Goal: Task Accomplishment & Management: Use online tool/utility

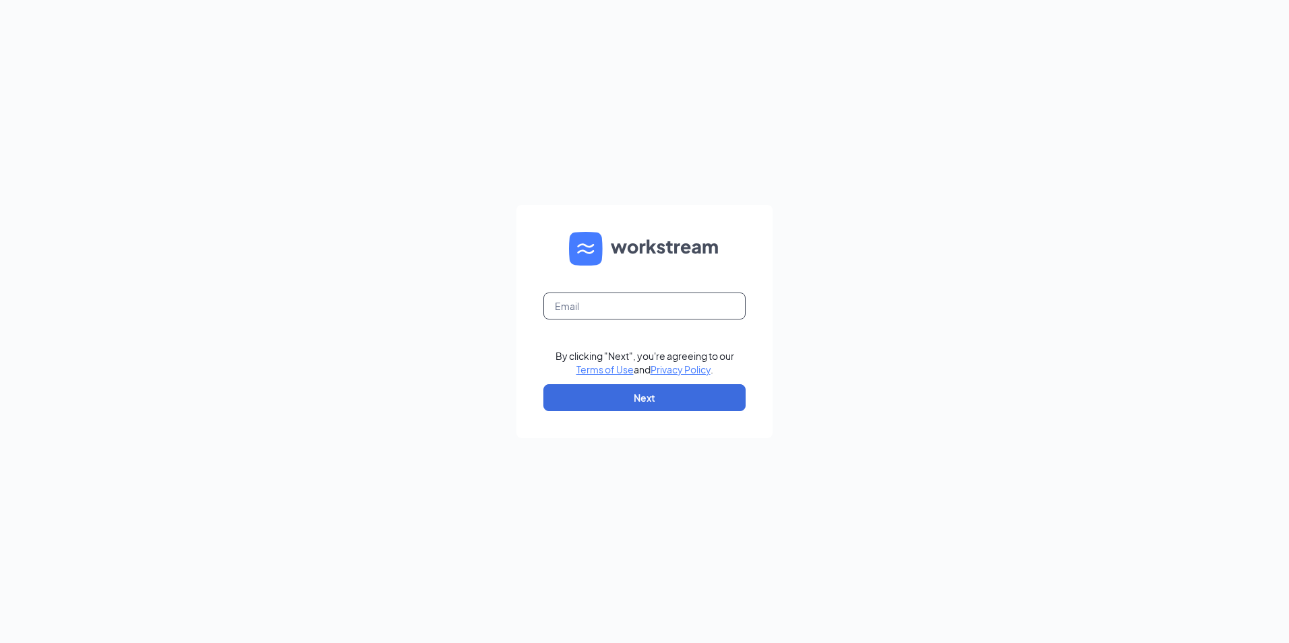
click at [587, 316] on input "text" at bounding box center [645, 306] width 202 height 27
type input "[EMAIL_ADDRESS][DOMAIN_NAME]"
click at [642, 403] on button "Next" at bounding box center [645, 397] width 202 height 27
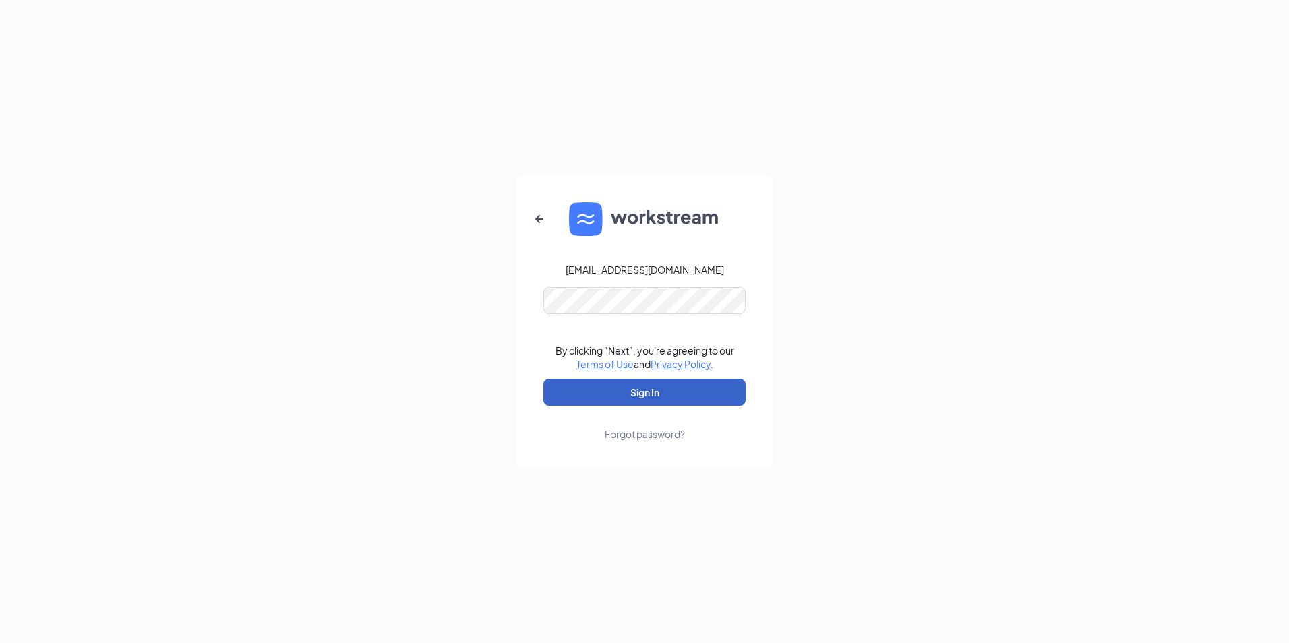
click at [604, 400] on button "Sign In" at bounding box center [645, 392] width 202 height 27
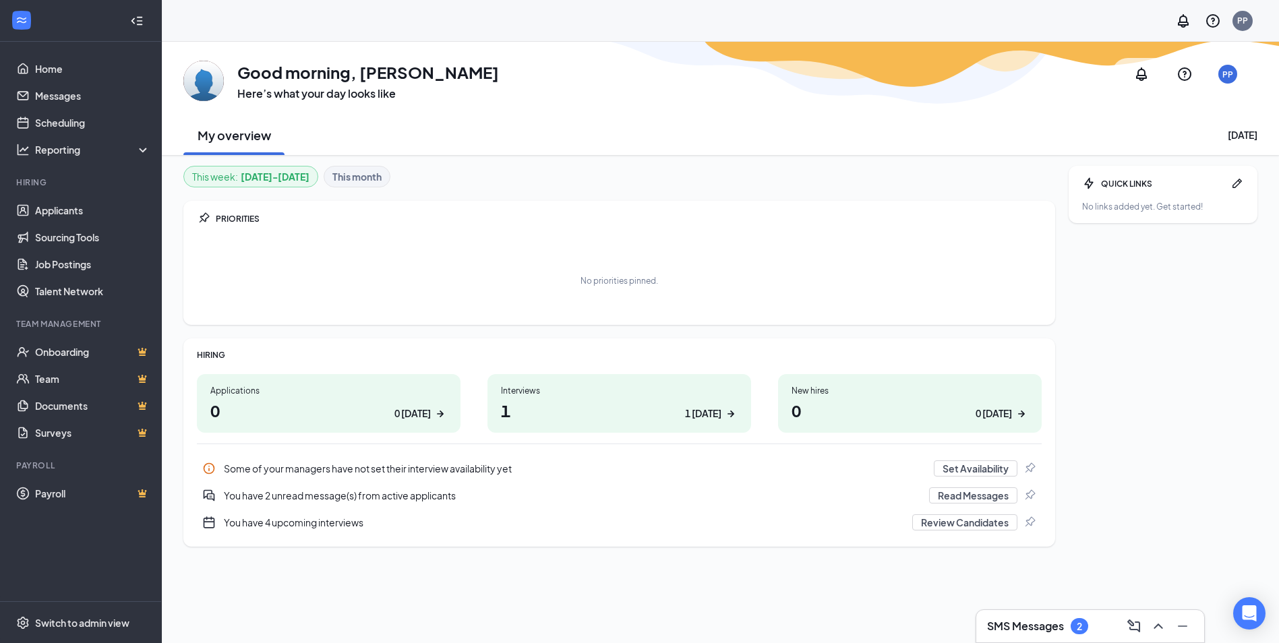
click at [720, 415] on div "1 [DATE]" at bounding box center [703, 414] width 36 height 14
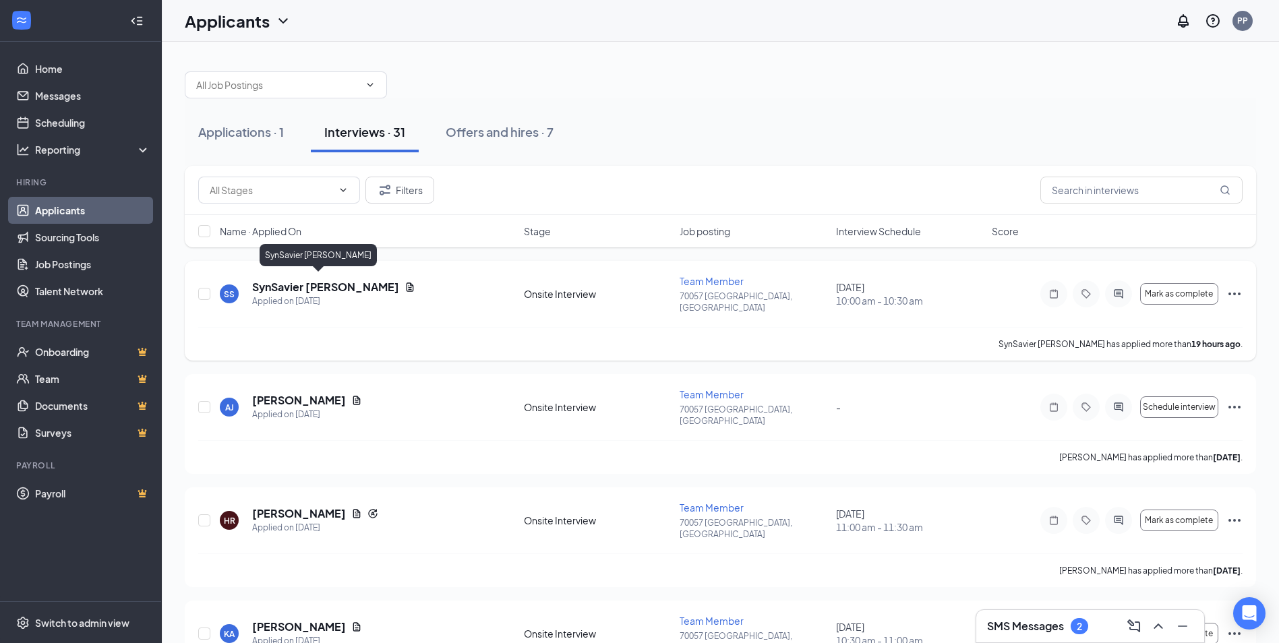
click at [301, 286] on h5 "SynSavier [PERSON_NAME]" at bounding box center [325, 287] width 147 height 15
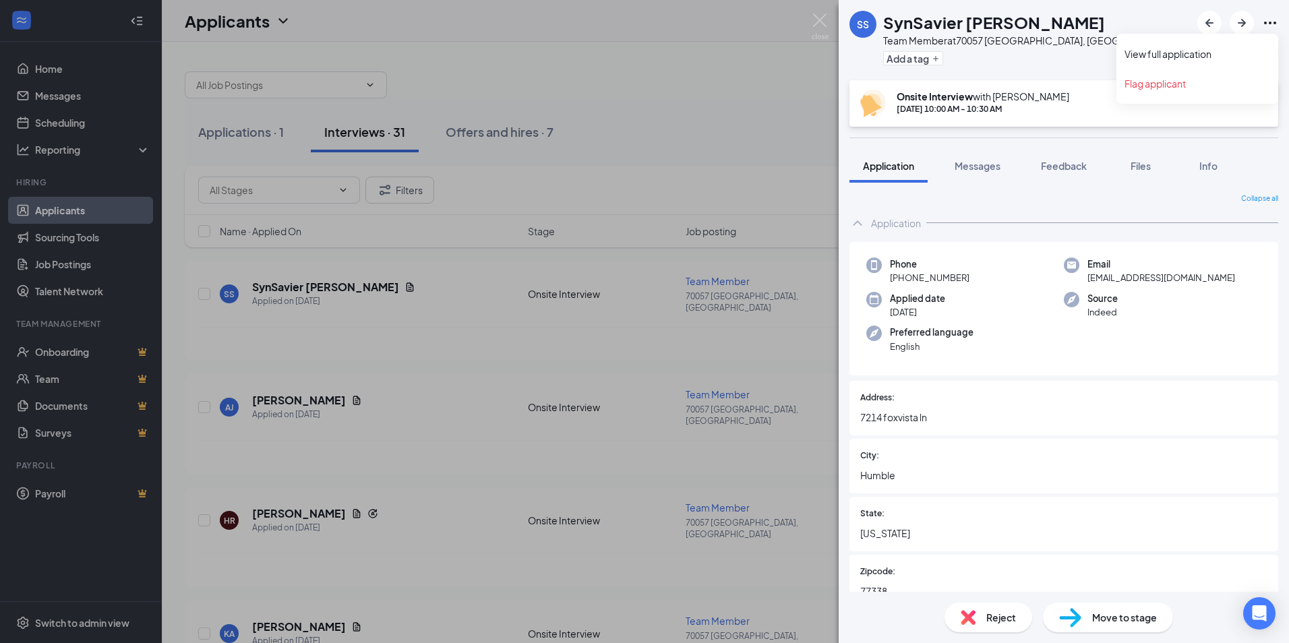
click at [1267, 26] on icon "Ellipses" at bounding box center [1270, 23] width 16 height 16
click at [1179, 49] on link "View full application" at bounding box center [1198, 53] width 146 height 13
click at [740, 332] on div "SS SynSavier Sidney Team Member at 70057 Humble, TX Add a tag Onsite Interview …" at bounding box center [644, 321] width 1289 height 643
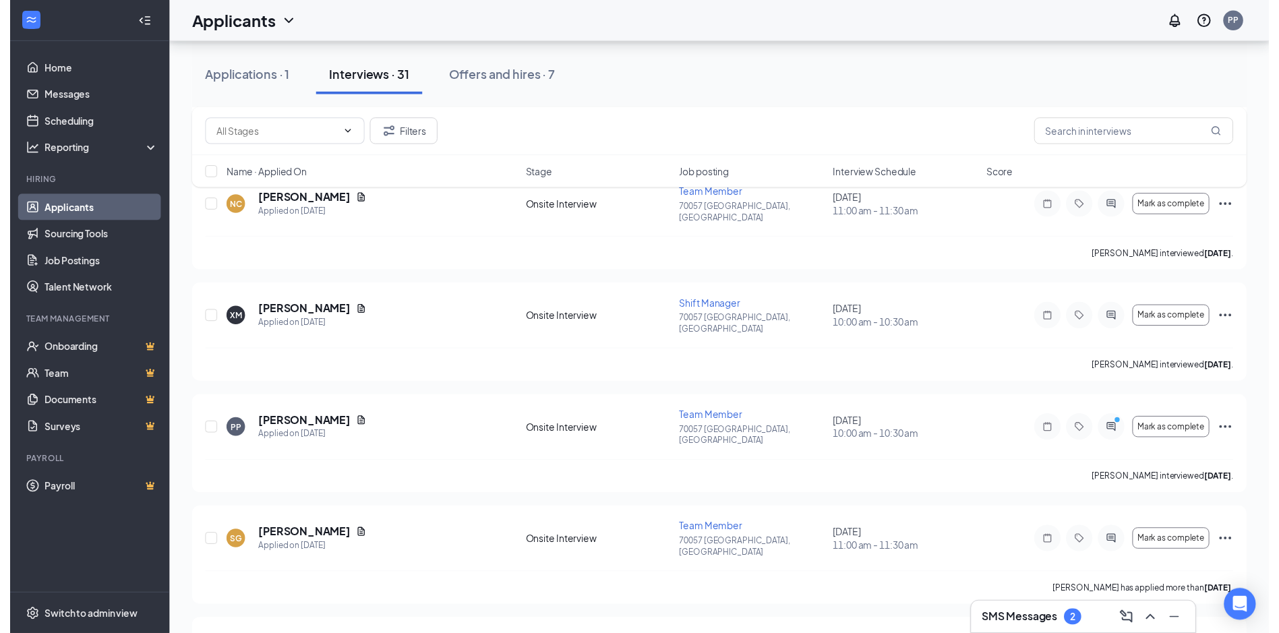
scroll to position [809, 0]
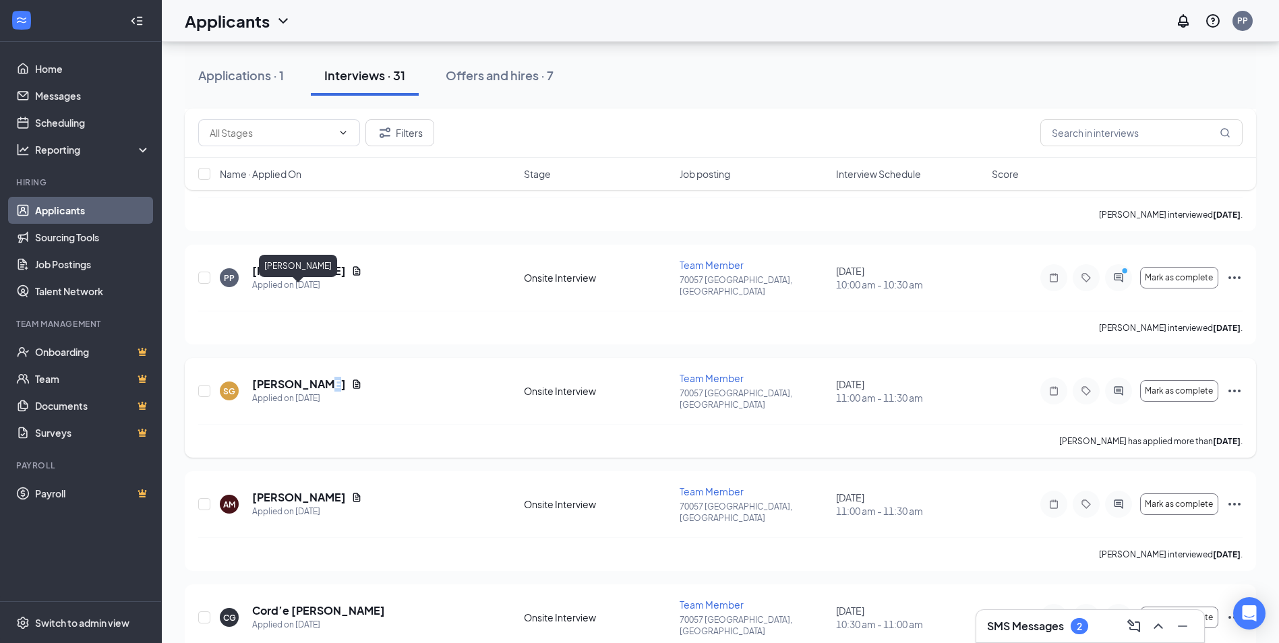
click at [317, 377] on h5 "Sedrick Grayson" at bounding box center [299, 384] width 94 height 15
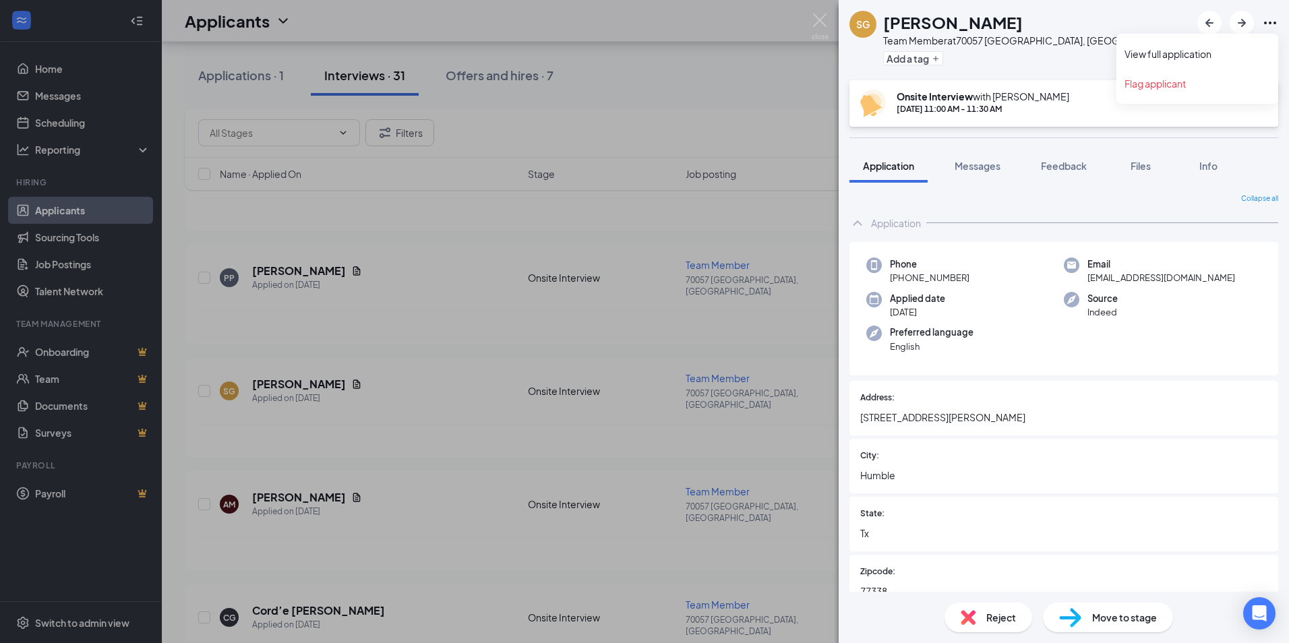
click at [1276, 22] on icon "Ellipses" at bounding box center [1270, 23] width 12 height 3
click at [1186, 53] on link "View full application" at bounding box center [1198, 53] width 146 height 13
click at [440, 456] on div "SG Sedrick Grayson Team Member at 70057 Humble, TX Add a tag Onsite Interview w…" at bounding box center [644, 321] width 1289 height 643
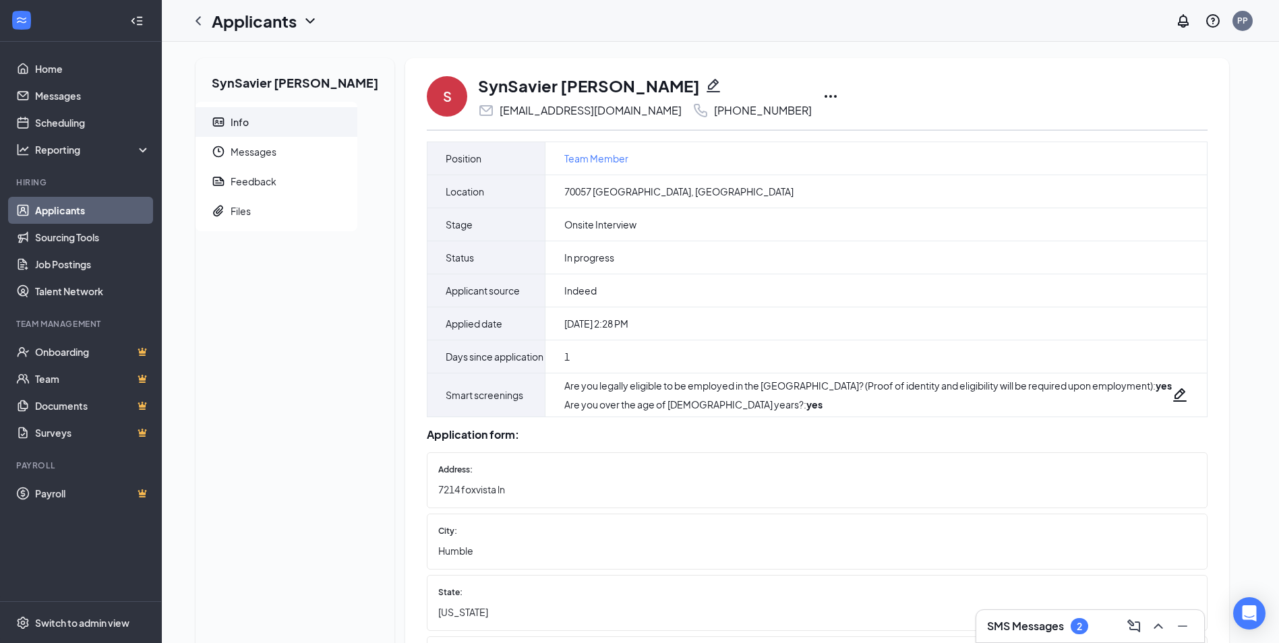
click at [823, 98] on icon "Ellipses" at bounding box center [831, 96] width 16 height 16
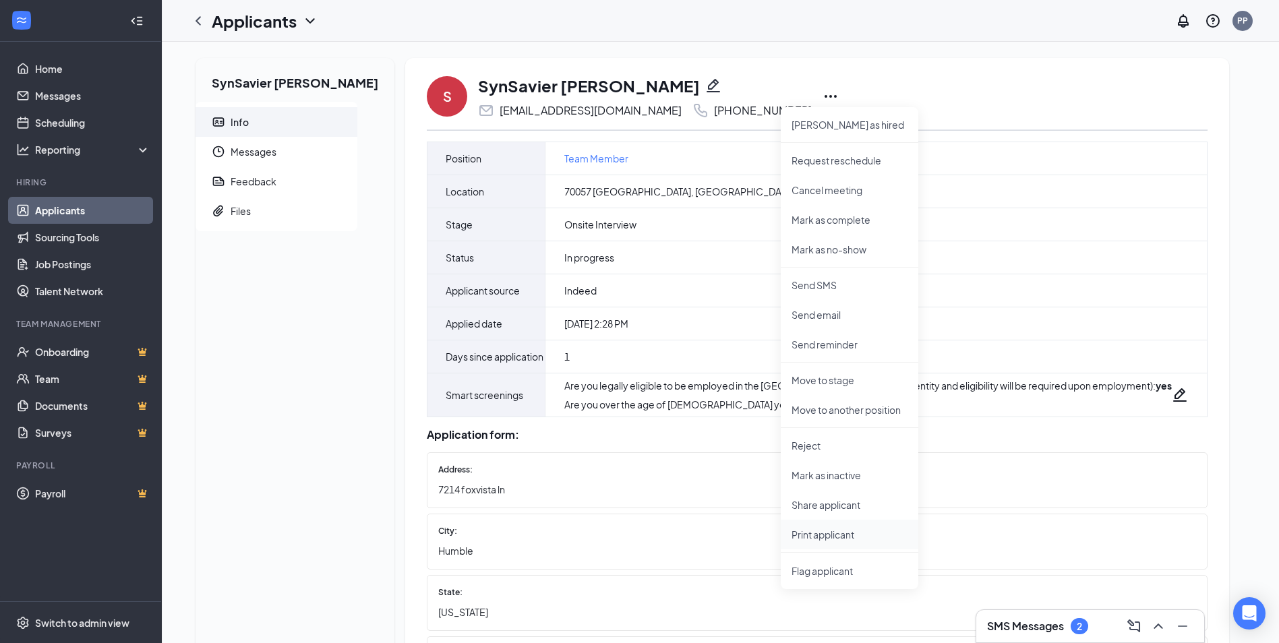
click at [792, 530] on p "Print applicant" at bounding box center [850, 534] width 116 height 13
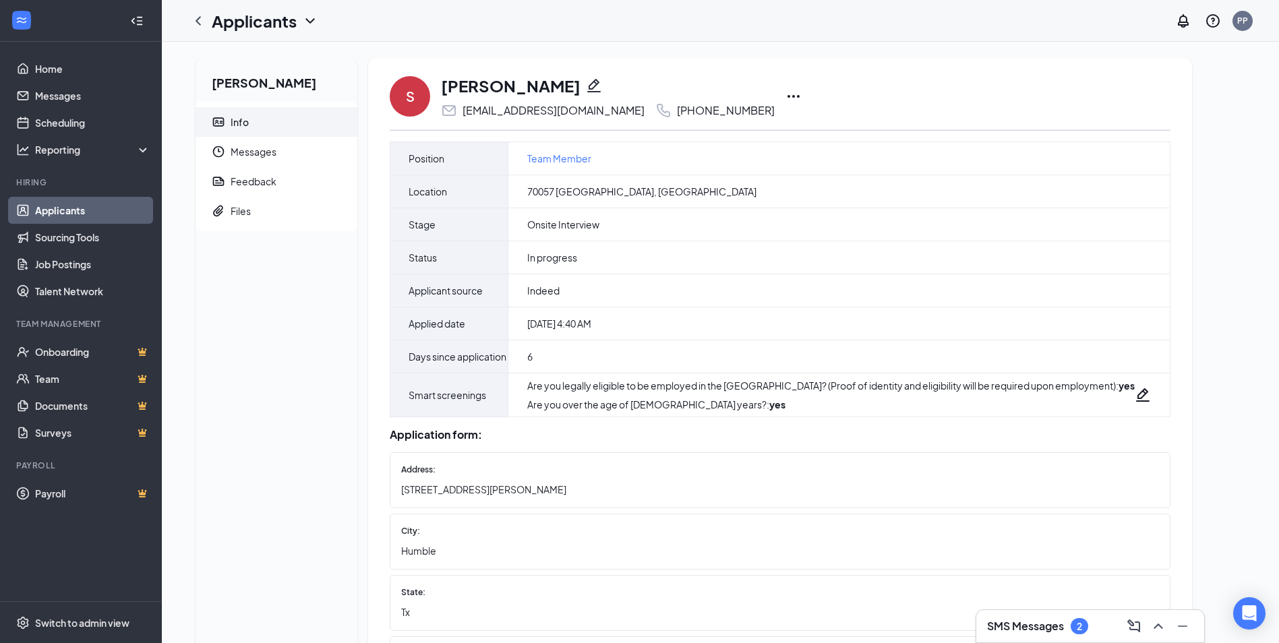
click at [786, 98] on icon "Ellipses" at bounding box center [794, 96] width 16 height 16
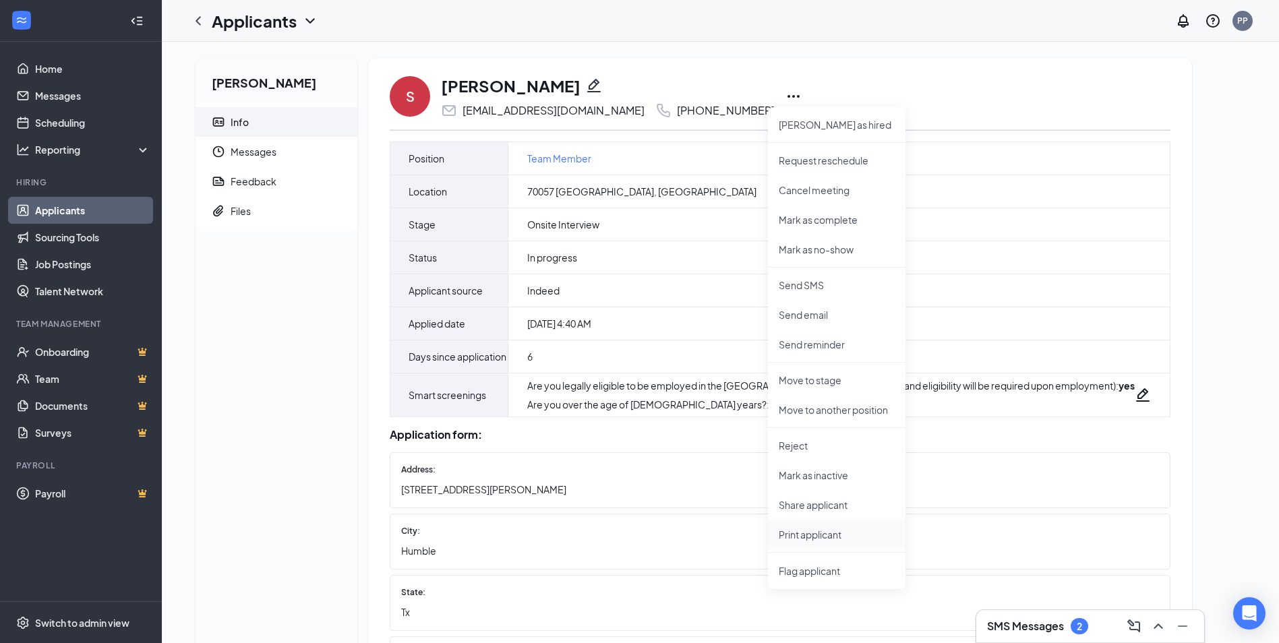
click at [808, 533] on p "Print applicant" at bounding box center [837, 534] width 116 height 13
